Goal: Check status: Check status

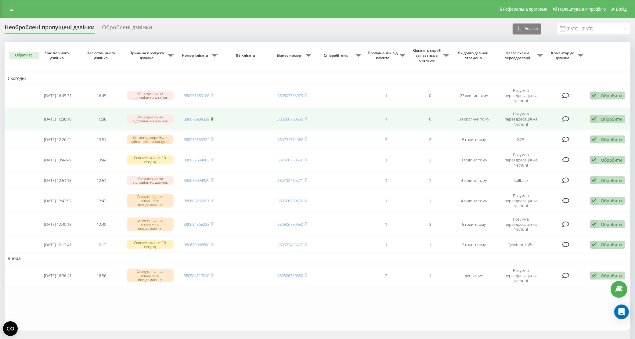
click at [214, 117] on icon at bounding box center [212, 119] width 3 height 4
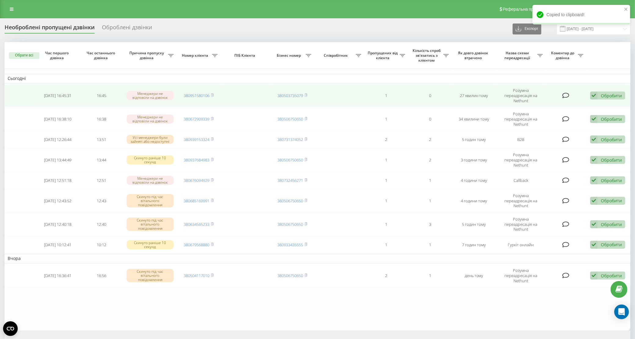
click at [214, 94] on td "380951580106" at bounding box center [199, 96] width 44 height 22
click at [214, 93] on icon at bounding box center [212, 95] width 3 height 4
click at [212, 94] on rect at bounding box center [212, 95] width 2 height 3
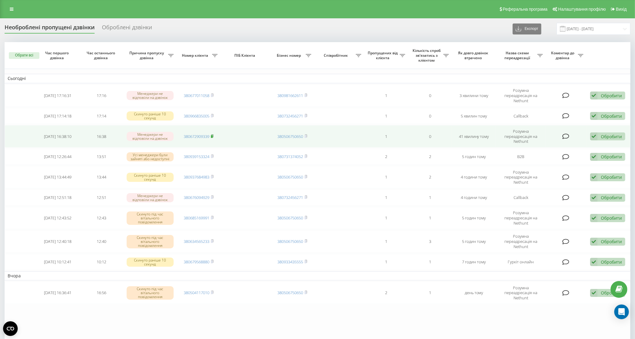
click at [214, 134] on icon at bounding box center [212, 136] width 3 height 4
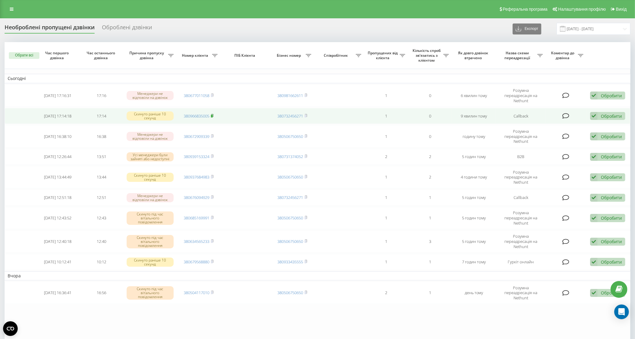
click at [213, 115] on rect at bounding box center [212, 116] width 2 height 3
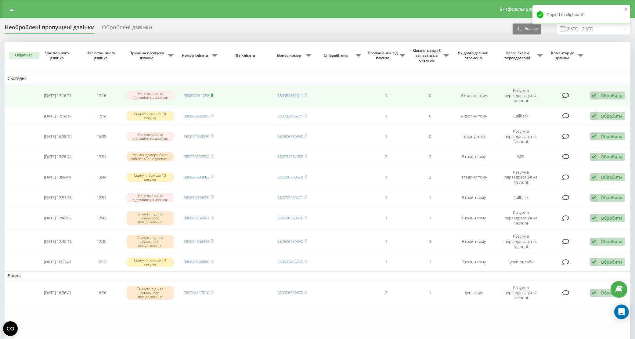
click at [213, 95] on span at bounding box center [212, 95] width 3 height 5
click at [214, 92] on td "380677011058" at bounding box center [199, 96] width 44 height 22
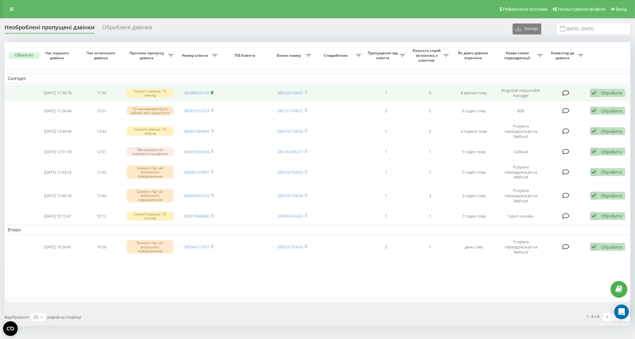
click at [212, 93] on rect at bounding box center [212, 93] width 2 height 3
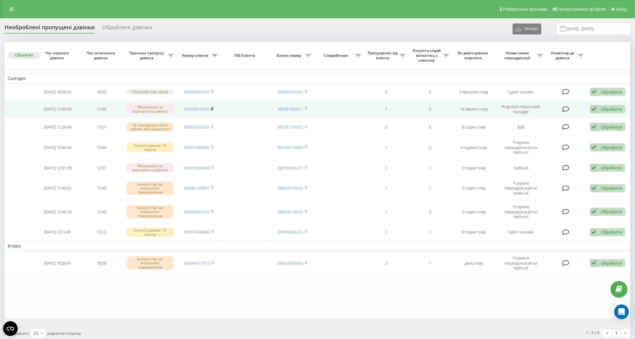
click at [213, 109] on rect at bounding box center [212, 109] width 2 height 3
